Goal: Use online tool/utility

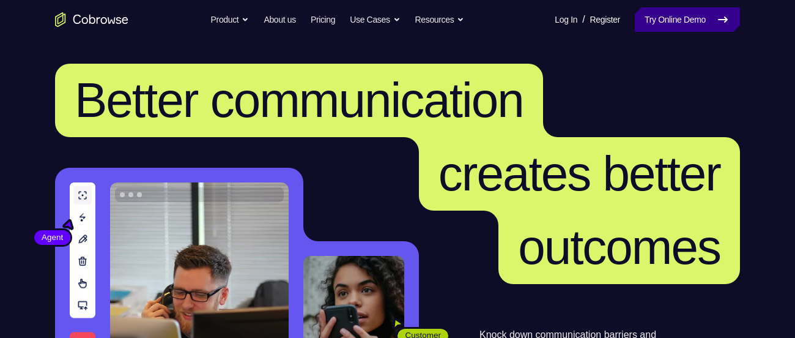
click at [684, 24] on link "Try Online Demo" at bounding box center [687, 19] width 105 height 24
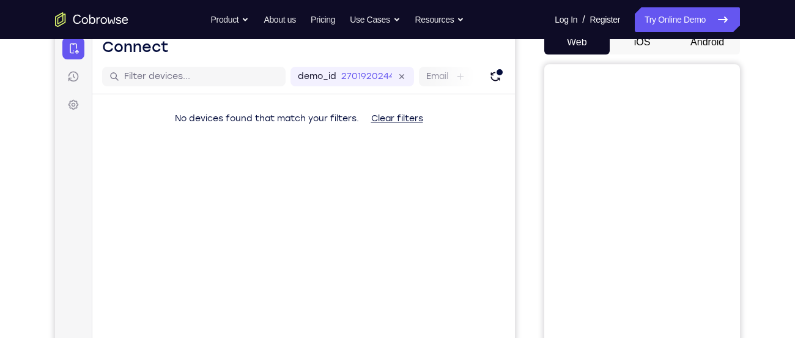
scroll to position [101, 0]
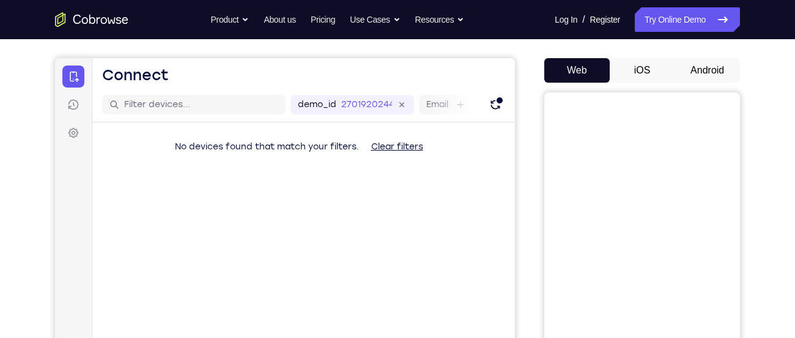
click at [704, 78] on button "Android" at bounding box center [706, 70] width 65 height 24
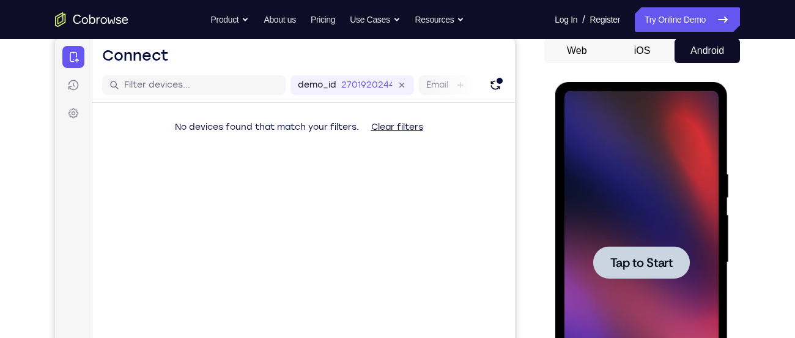
scroll to position [0, 0]
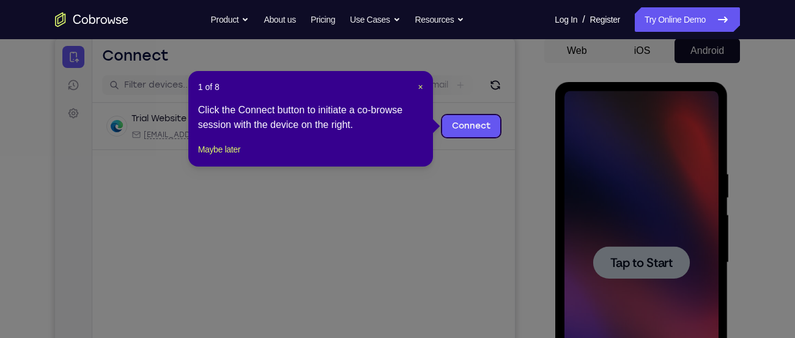
click at [644, 239] on icon at bounding box center [402, 169] width 804 height 338
click at [228, 157] on button "Maybe later" at bounding box center [219, 149] width 42 height 15
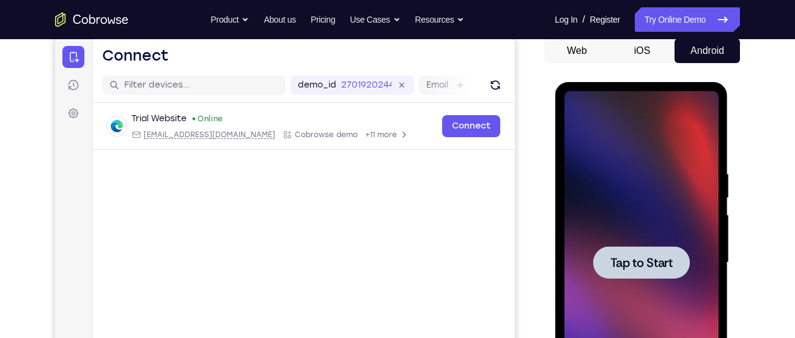
click at [654, 265] on span "Tap to Start" at bounding box center [641, 262] width 62 height 12
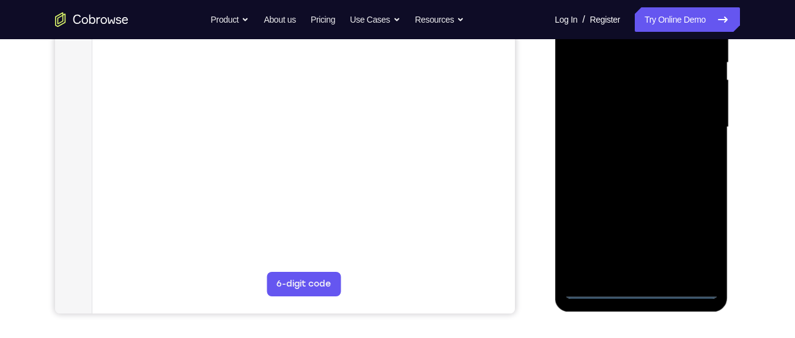
scroll to position [257, 0]
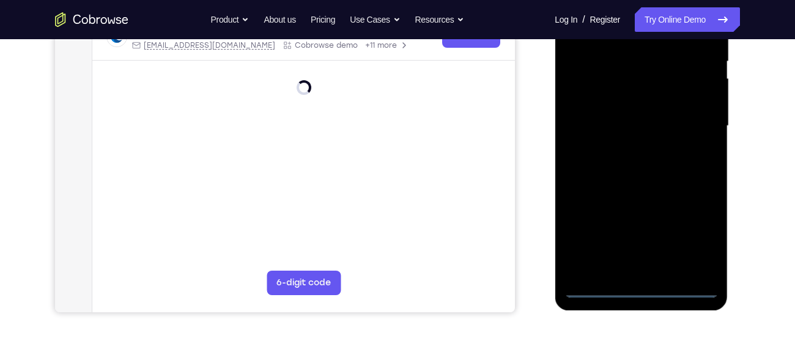
click at [641, 284] on div at bounding box center [641, 126] width 154 height 342
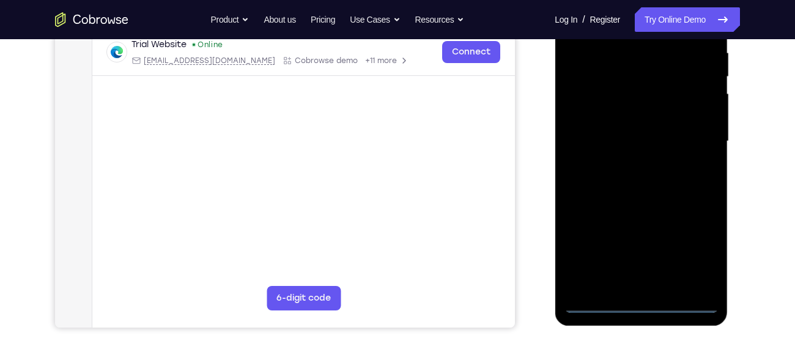
scroll to position [241, 0]
click at [698, 251] on div at bounding box center [641, 142] width 154 height 342
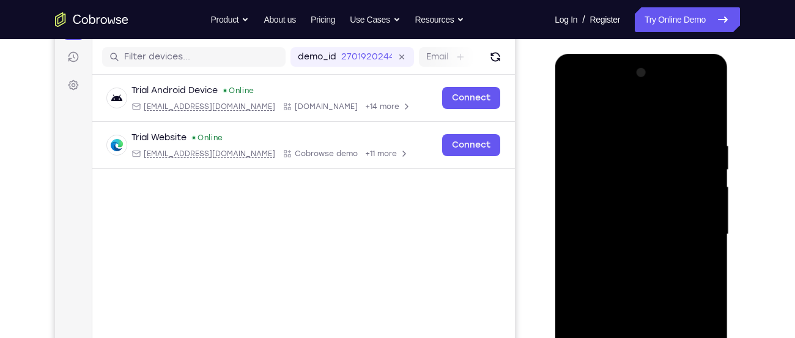
scroll to position [147, 0]
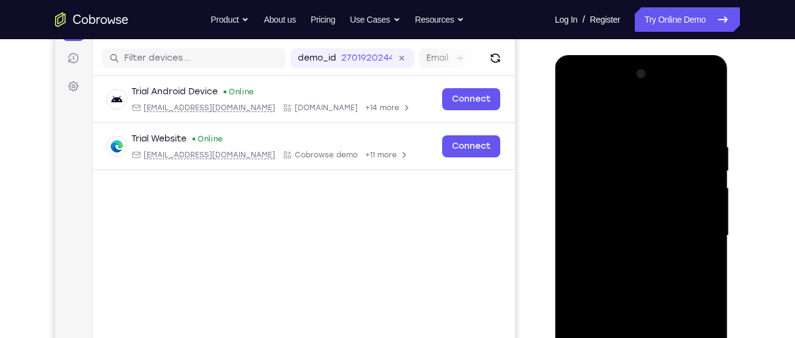
click at [575, 91] on div at bounding box center [641, 235] width 154 height 342
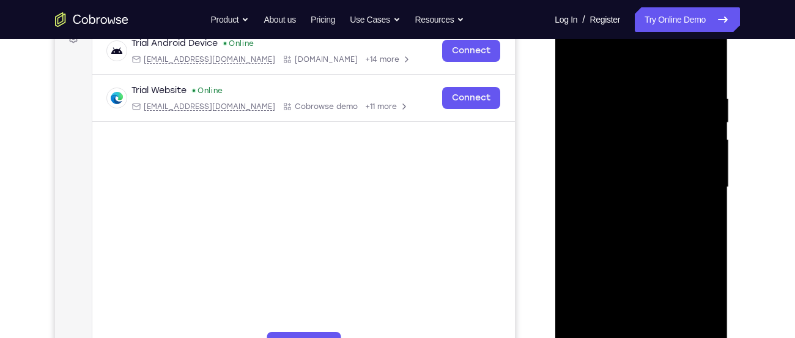
scroll to position [197, 0]
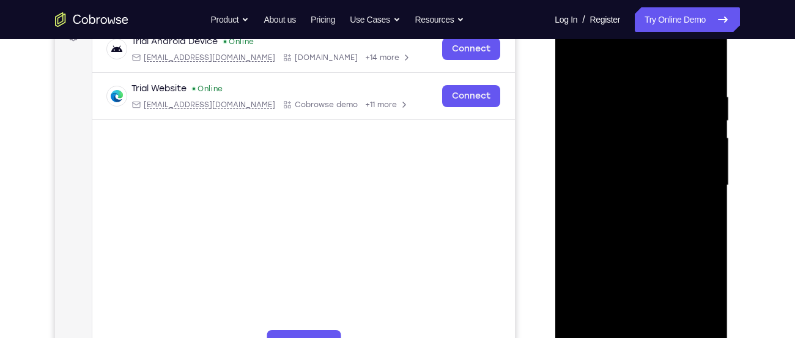
click at [692, 180] on div at bounding box center [641, 185] width 154 height 342
click at [626, 209] on div at bounding box center [641, 185] width 154 height 342
click at [633, 171] on div at bounding box center [641, 185] width 154 height 342
click at [611, 205] on div at bounding box center [641, 185] width 154 height 342
click at [640, 183] on div at bounding box center [641, 185] width 154 height 342
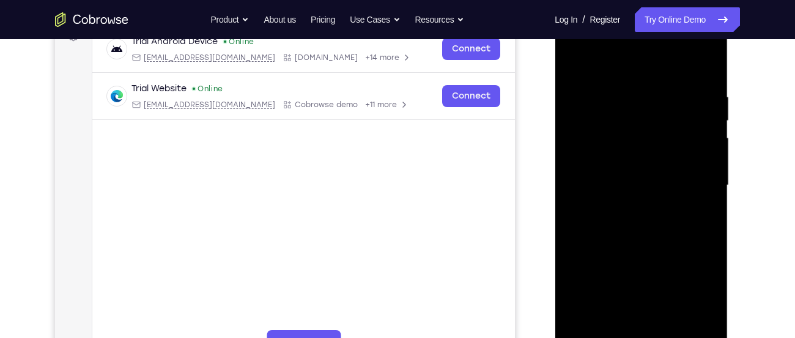
click at [633, 226] on div at bounding box center [641, 185] width 154 height 342
click at [635, 225] on div at bounding box center [641, 185] width 154 height 342
click at [618, 207] on div at bounding box center [641, 185] width 154 height 342
click at [703, 158] on div at bounding box center [641, 185] width 154 height 342
drag, startPoint x: 664, startPoint y: 158, endPoint x: 692, endPoint y: 158, distance: 27.5
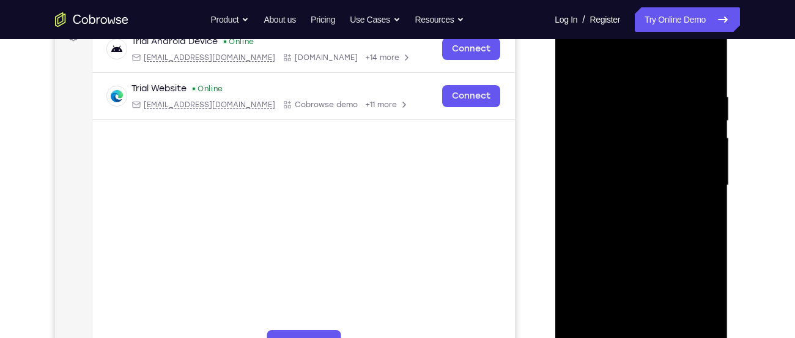
click at [692, 158] on div at bounding box center [641, 185] width 154 height 342
click at [704, 79] on div at bounding box center [641, 185] width 154 height 342
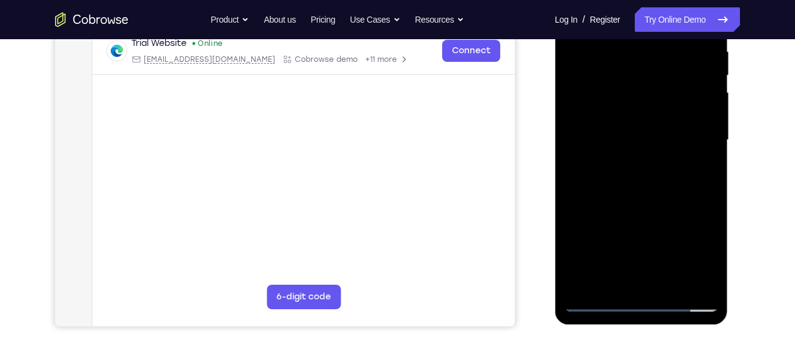
scroll to position [253, 0]
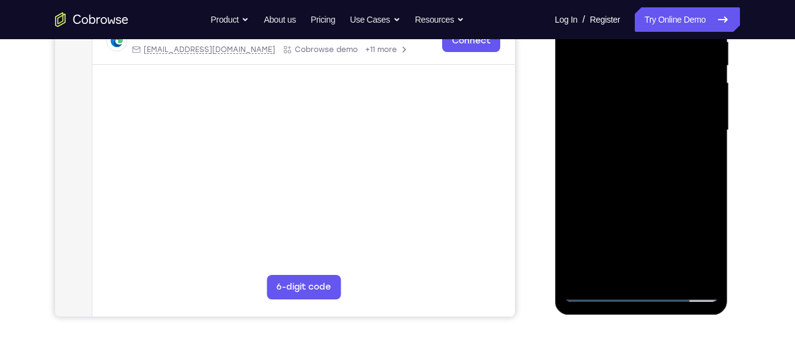
drag, startPoint x: 649, startPoint y: 237, endPoint x: 653, endPoint y: 113, distance: 123.6
click at [653, 113] on div at bounding box center [641, 130] width 154 height 342
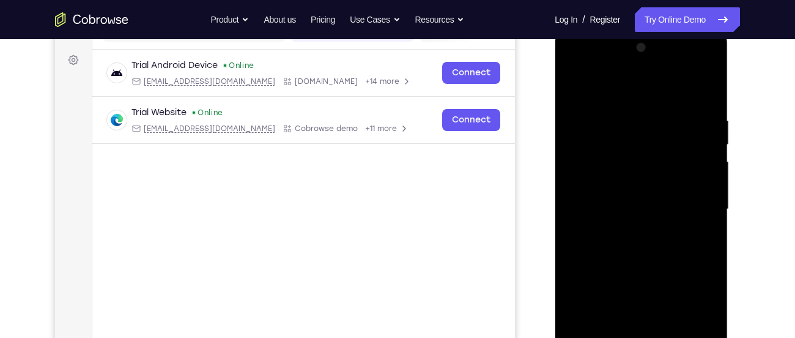
scroll to position [172, 0]
click at [707, 84] on div at bounding box center [641, 211] width 154 height 342
click at [580, 88] on div at bounding box center [641, 211] width 154 height 342
click at [620, 120] on div at bounding box center [641, 211] width 154 height 342
click at [704, 92] on div at bounding box center [641, 211] width 154 height 342
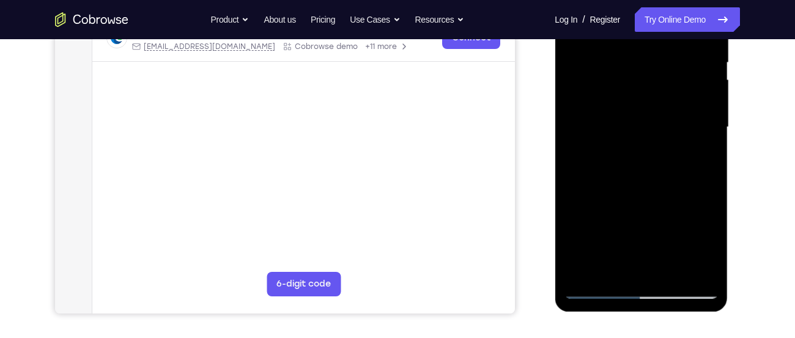
scroll to position [256, 0]
click at [671, 269] on div at bounding box center [641, 126] width 154 height 342
click at [627, 191] on div at bounding box center [641, 126] width 154 height 342
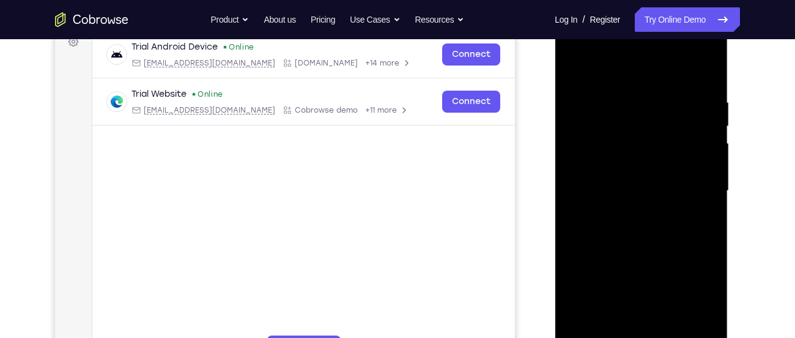
scroll to position [188, 0]
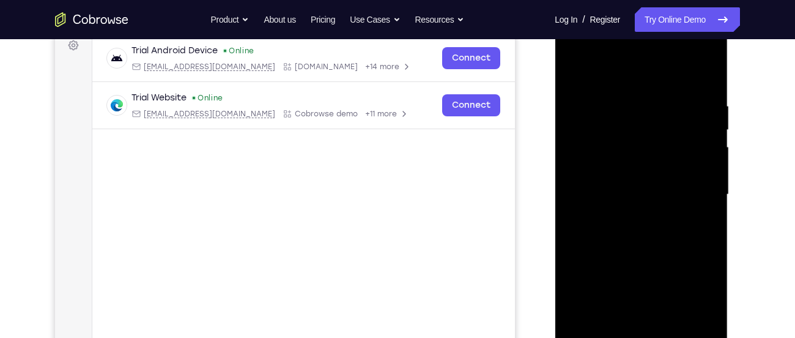
click at [578, 70] on div at bounding box center [641, 194] width 154 height 342
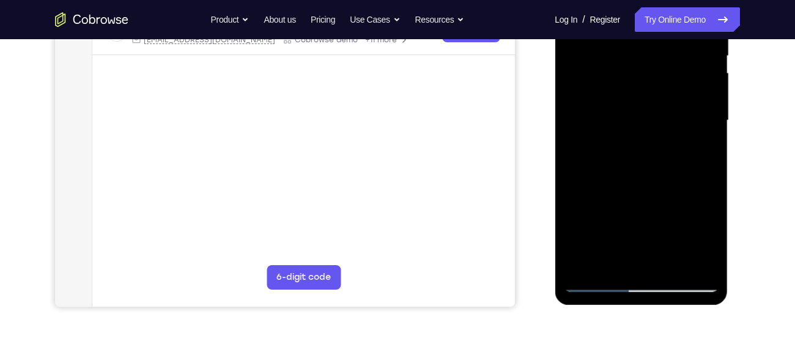
scroll to position [280, 0]
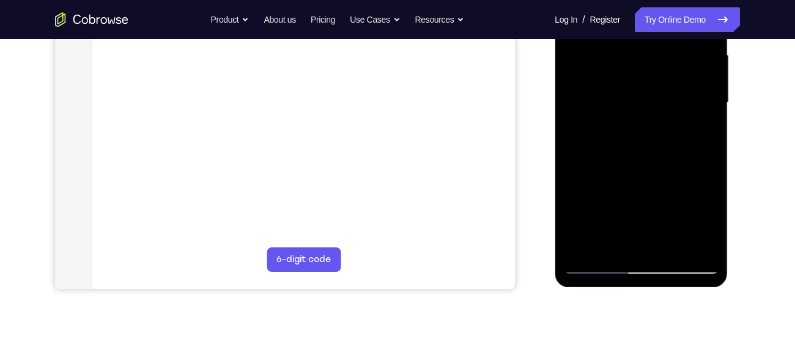
click at [608, 246] on div at bounding box center [641, 103] width 154 height 342
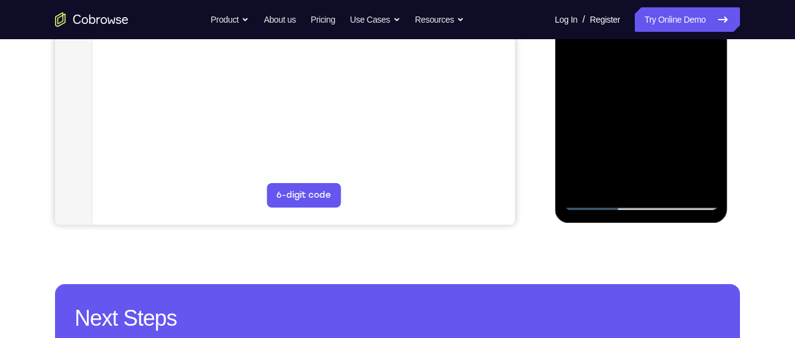
scroll to position [345, 0]
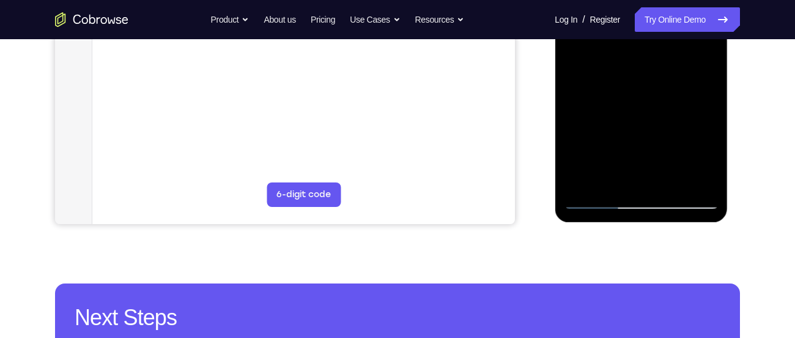
click at [588, 182] on div at bounding box center [641, 38] width 154 height 342
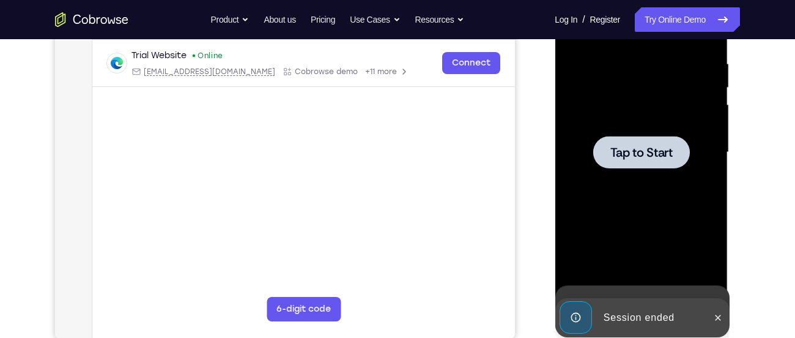
scroll to position [229, 0]
